Goal: Task Accomplishment & Management: Use online tool/utility

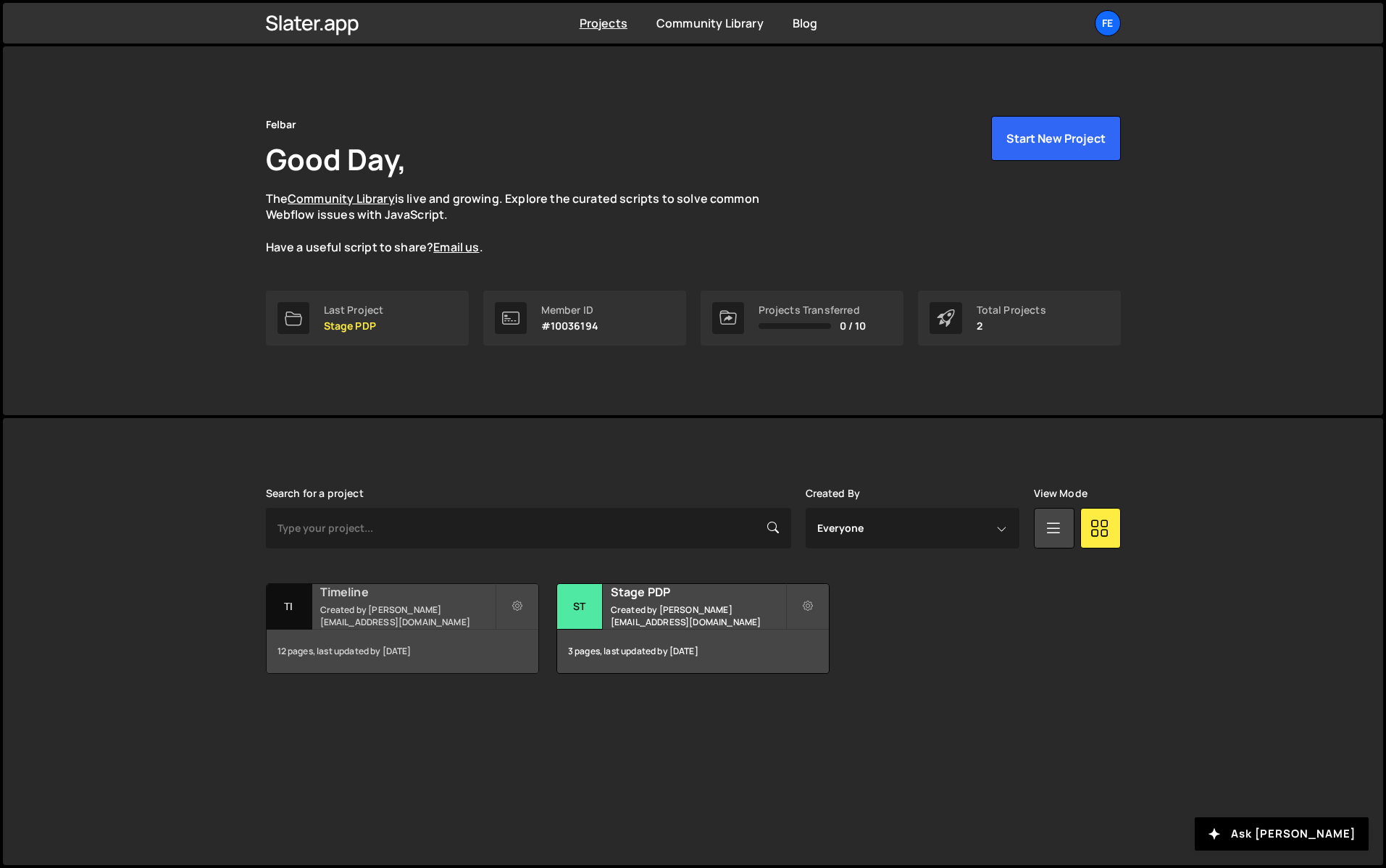
click at [362, 618] on small "Created by [PERSON_NAME][EMAIL_ADDRESS][DOMAIN_NAME]" at bounding box center [408, 616] width 175 height 25
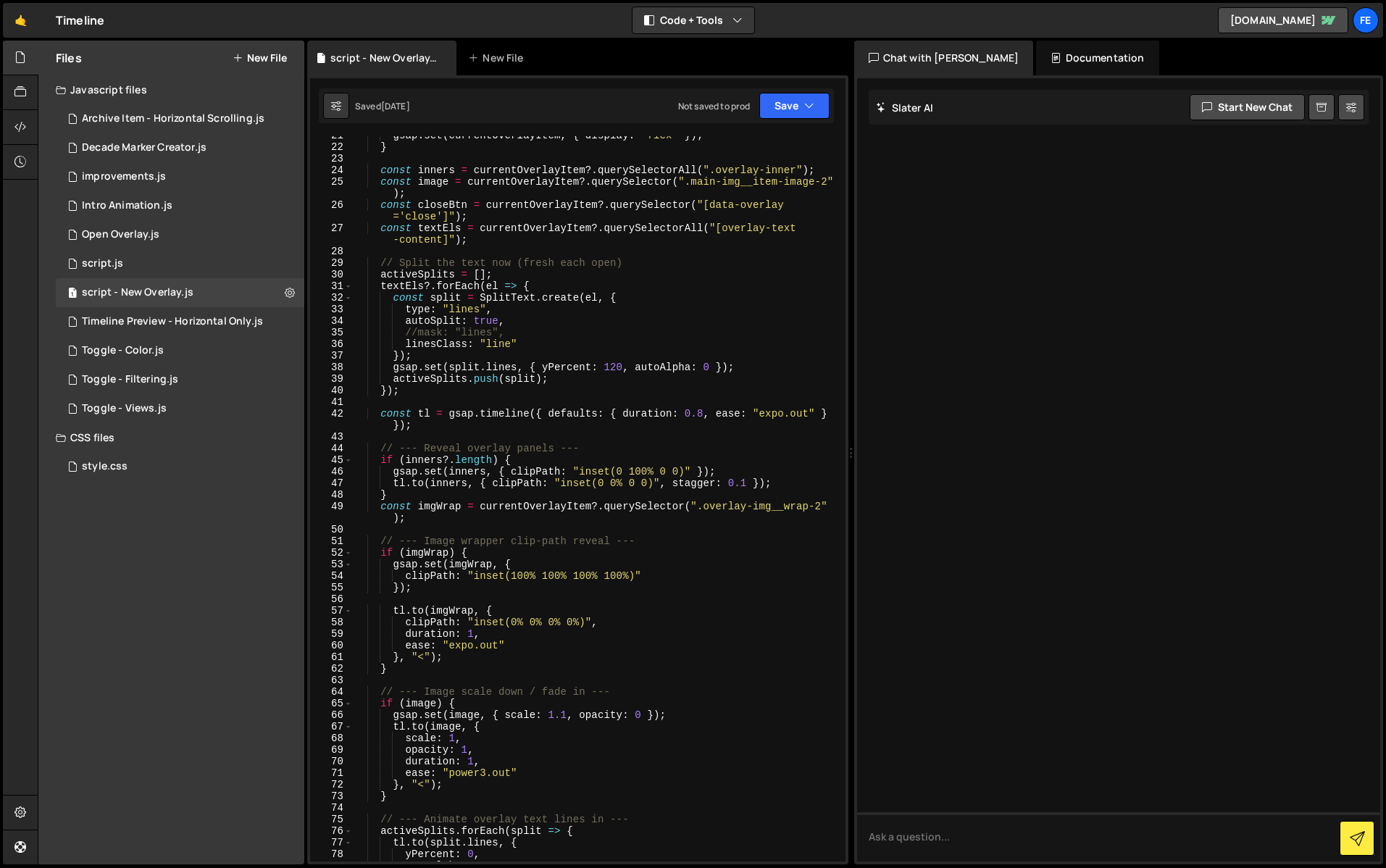
scroll to position [353, 0]
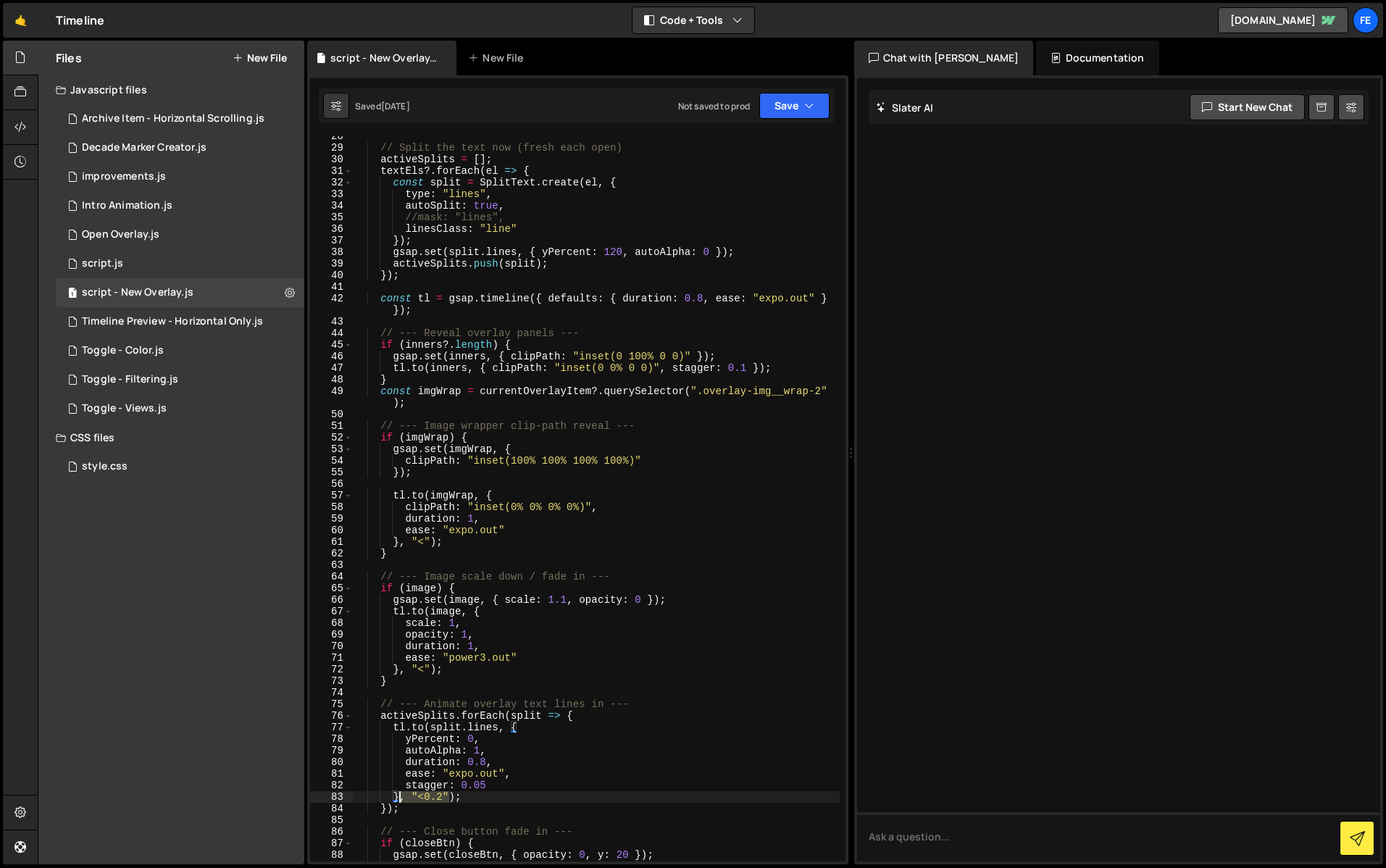
drag, startPoint x: 451, startPoint y: 798, endPoint x: 401, endPoint y: 800, distance: 50.0
click at [401, 800] on div "// Split the text now (fresh each open) activeSplits = [ ] ; textEls ?. forEach…" at bounding box center [596, 504] width 487 height 748
click at [787, 106] on button "Save" at bounding box center [794, 106] width 70 height 26
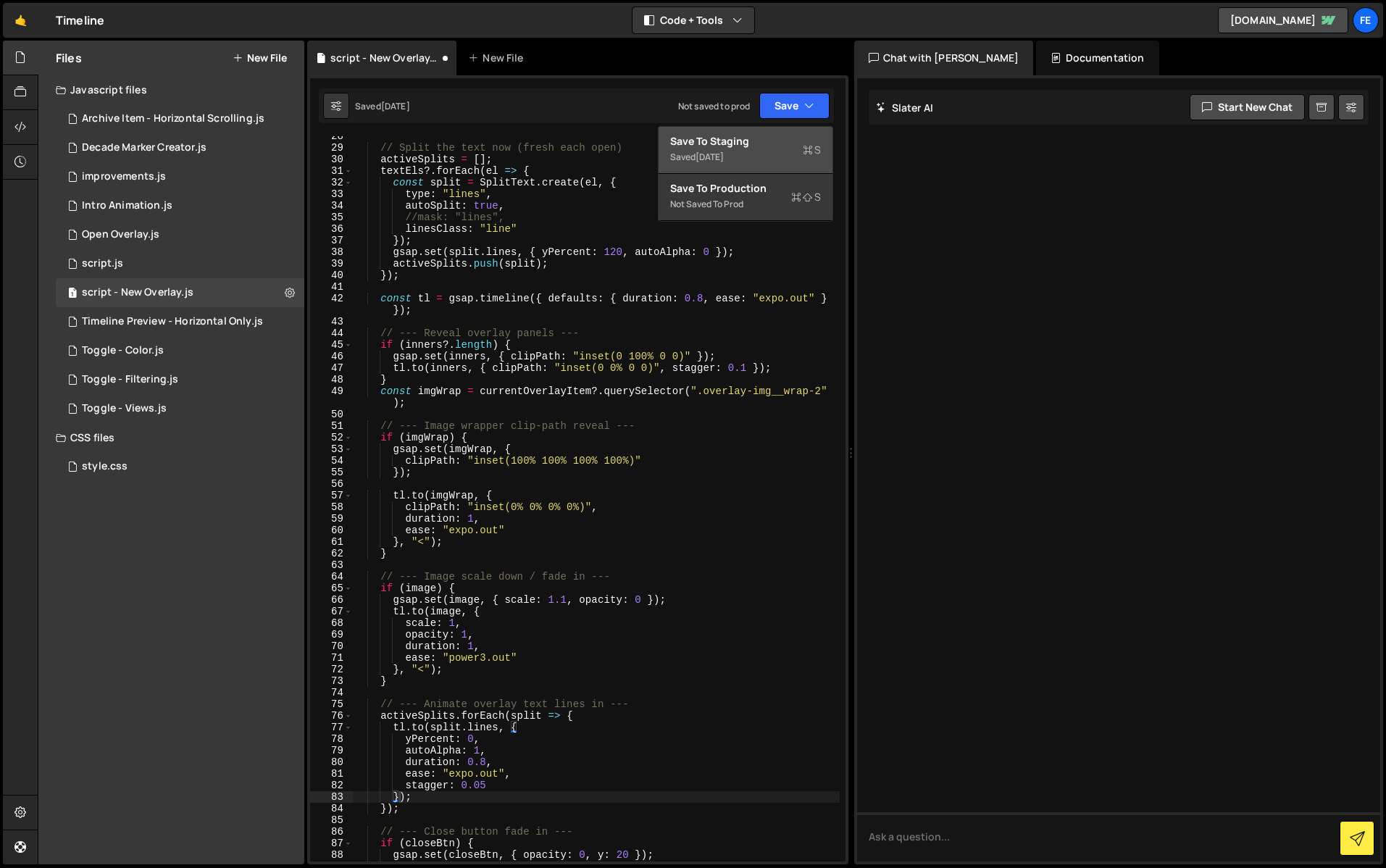
click at [746, 146] on div "Save to Staging S" at bounding box center [745, 141] width 151 height 15
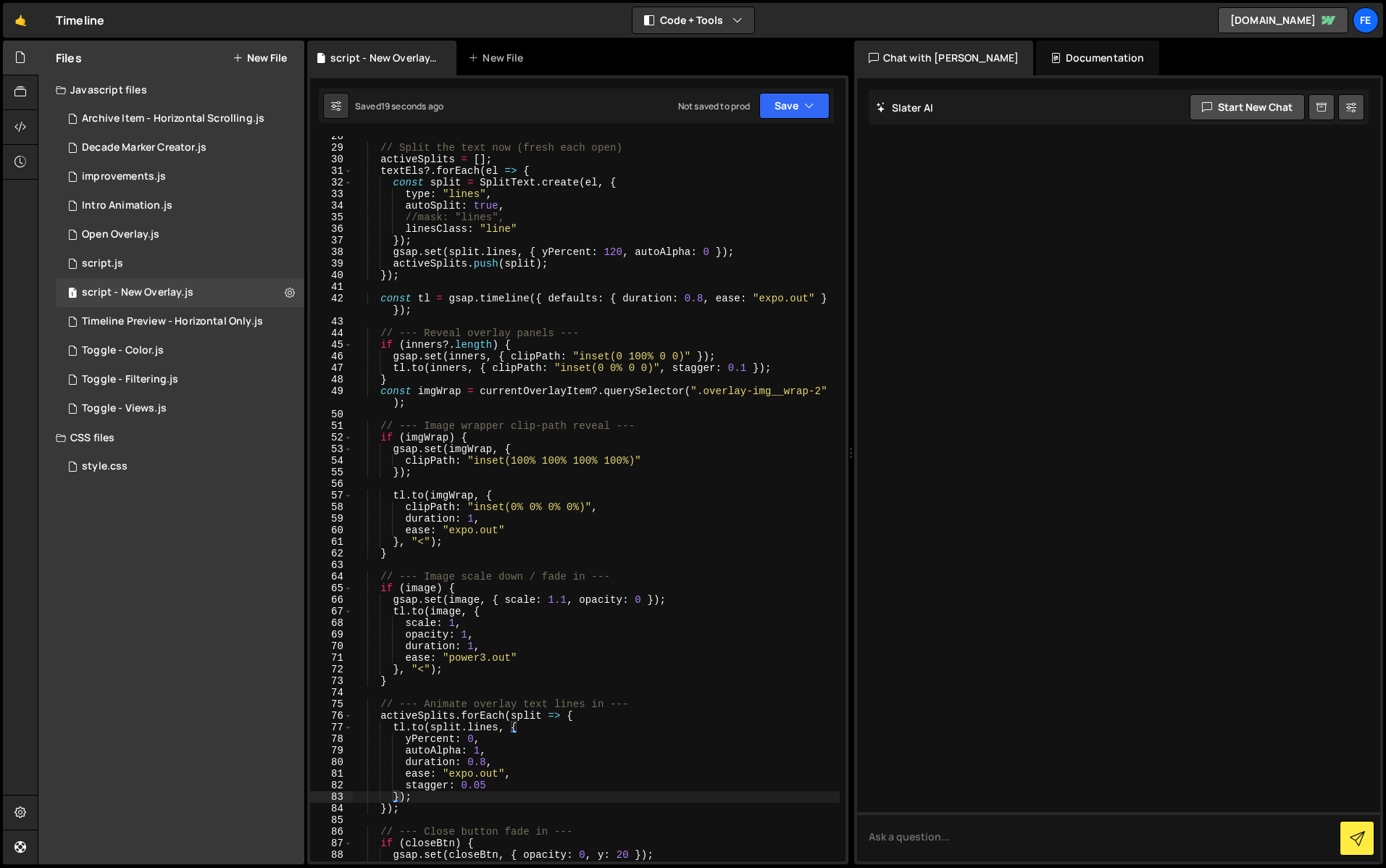
click at [599, 682] on div "// Split the text now (fresh each open) activeSplits = [ ] ; textEls ?. forEach…" at bounding box center [596, 504] width 487 height 748
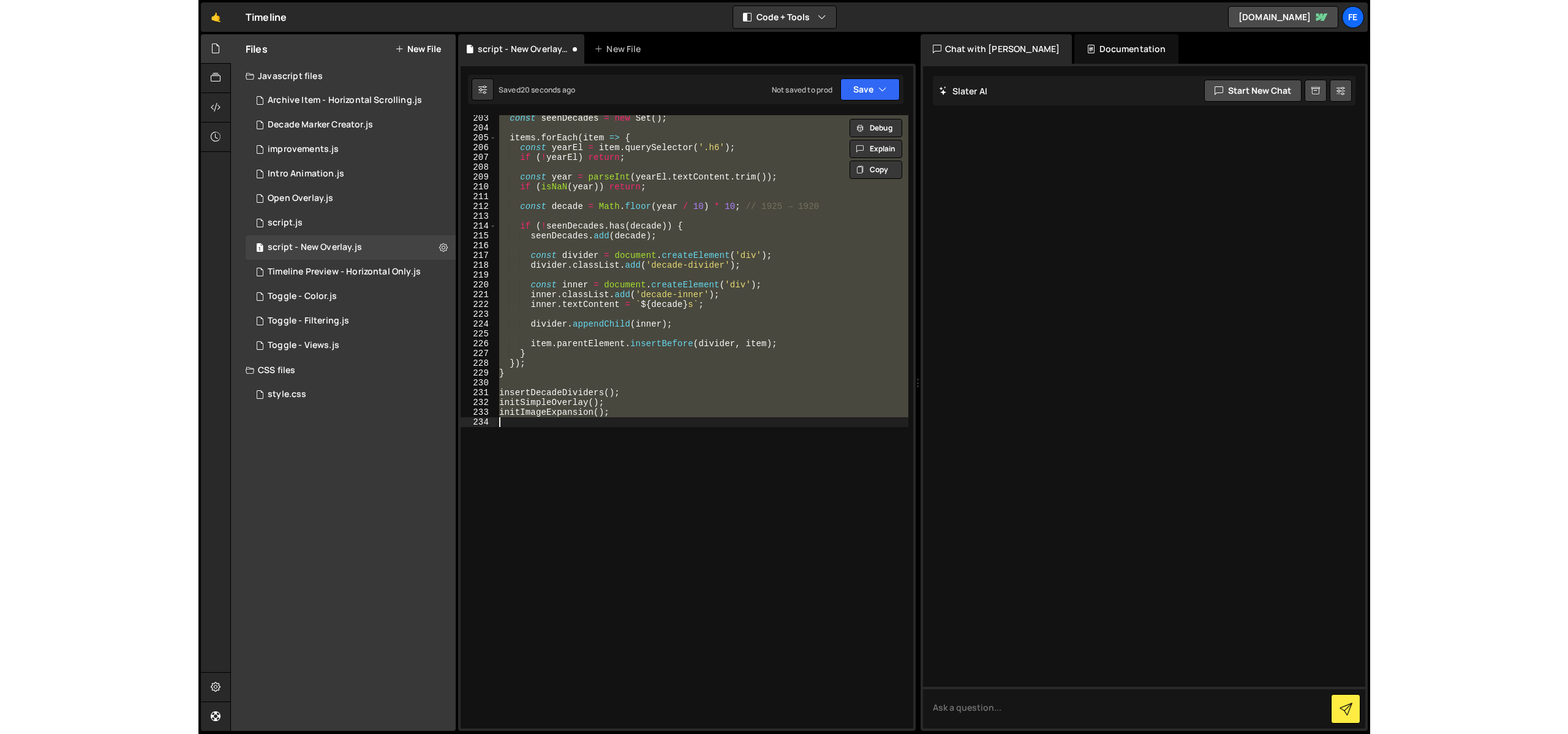
scroll to position [546, 0]
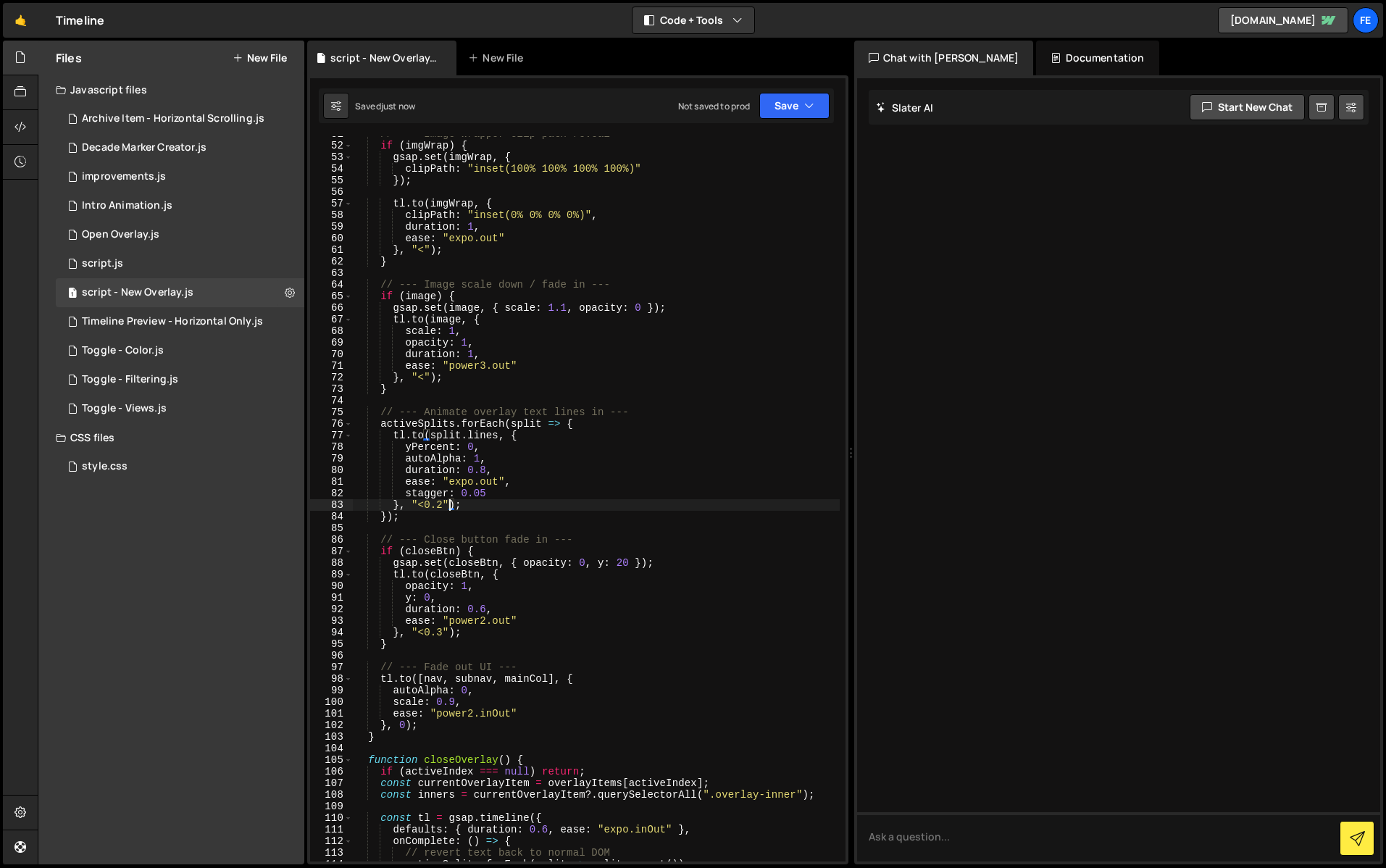
click at [486, 430] on div "// --- Image wrapper clip-path reveal --- if ( imgWrap ) { gsap . set ( imgWrap…" at bounding box center [596, 502] width 487 height 748
click at [492, 419] on div "// --- Image wrapper clip-path reveal --- if ( imgWrap ) { gsap . set ( imgWrap…" at bounding box center [596, 502] width 487 height 748
type textarea "activeSplits.forEach(split => {"
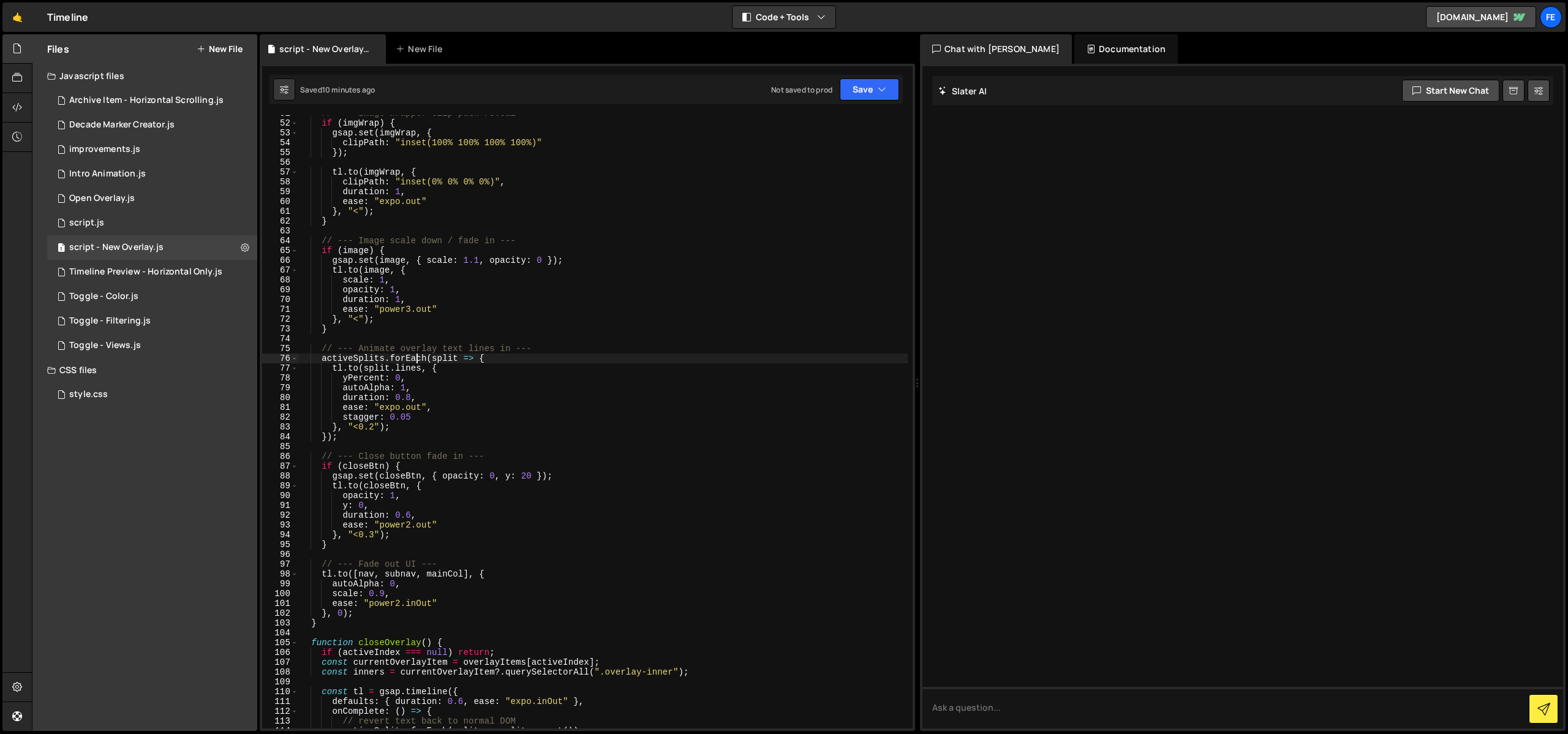
scroll to position [498, 0]
